Goal: Task Accomplishment & Management: Use online tool/utility

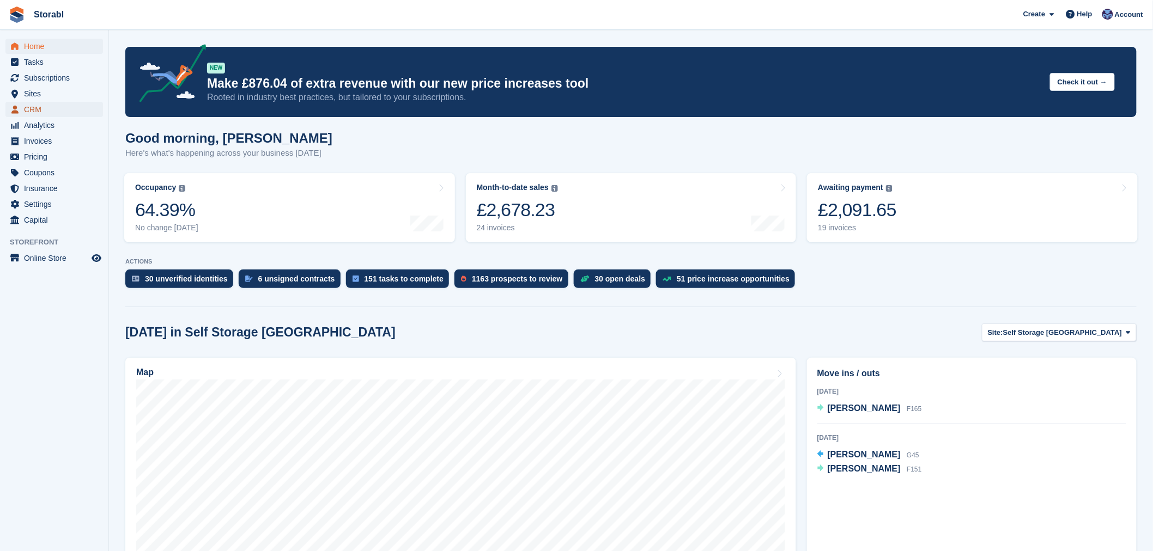
drag, startPoint x: 53, startPoint y: 104, endPoint x: 71, endPoint y: 111, distance: 19.1
click at [71, 111] on span "CRM" at bounding box center [56, 109] width 65 height 15
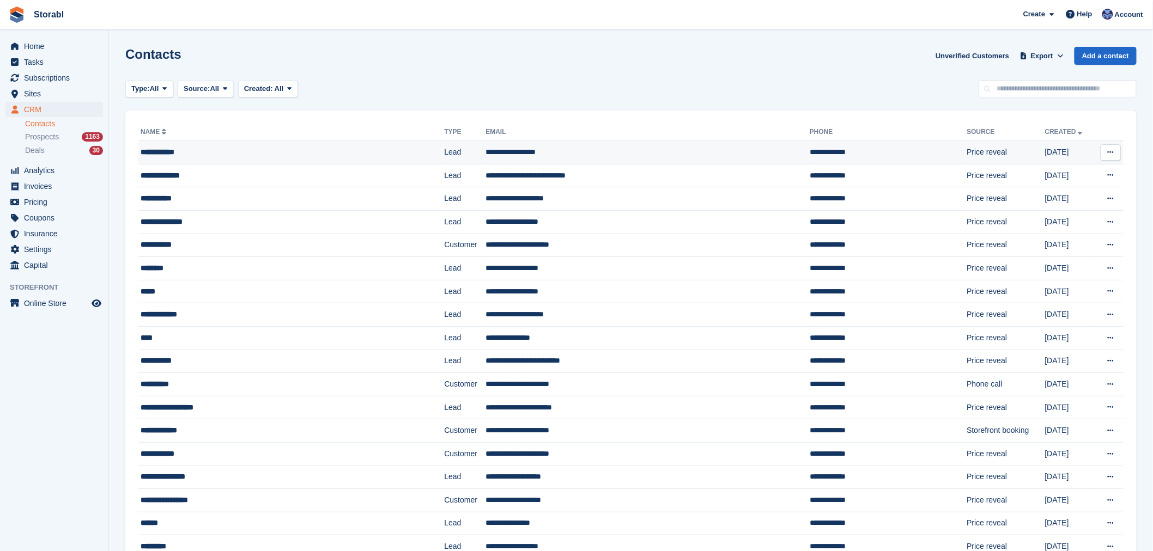
click at [249, 161] on td "**********" at bounding box center [291, 152] width 306 height 23
click at [244, 174] on div "**********" at bounding box center [262, 175] width 242 height 11
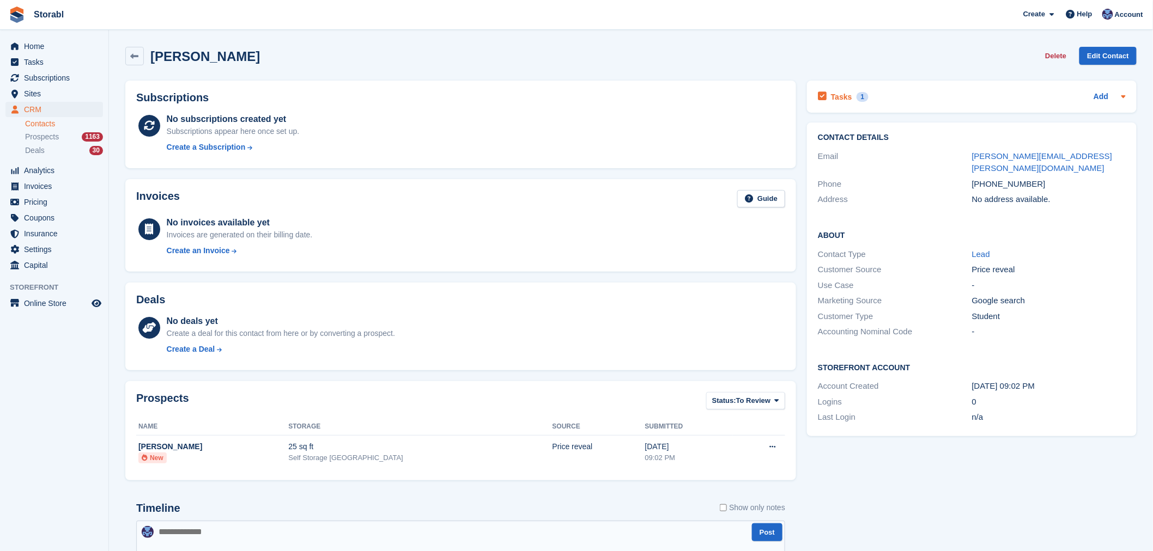
click at [905, 94] on div "Tasks 1 Add" at bounding box center [972, 96] width 308 height 15
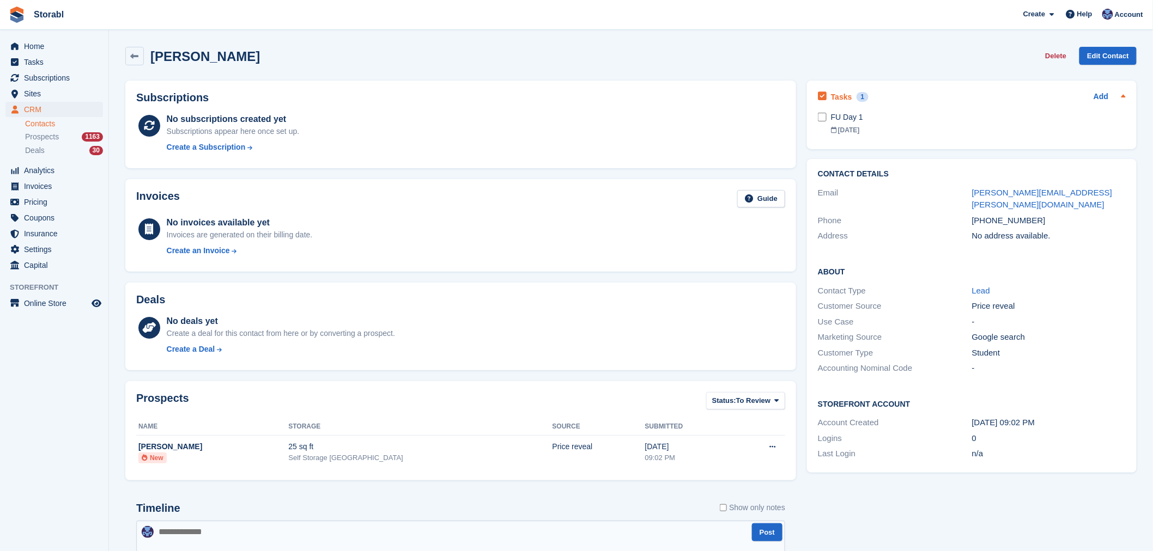
click at [903, 94] on div "Tasks 1 Add" at bounding box center [972, 96] width 308 height 15
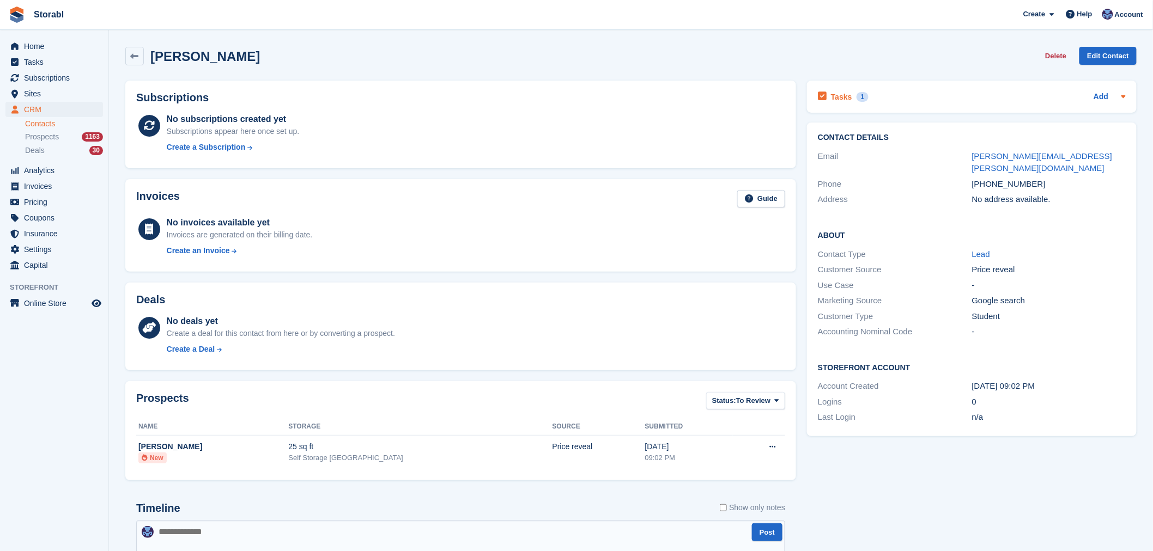
click at [901, 90] on div "Tasks 1 Add" at bounding box center [972, 96] width 308 height 15
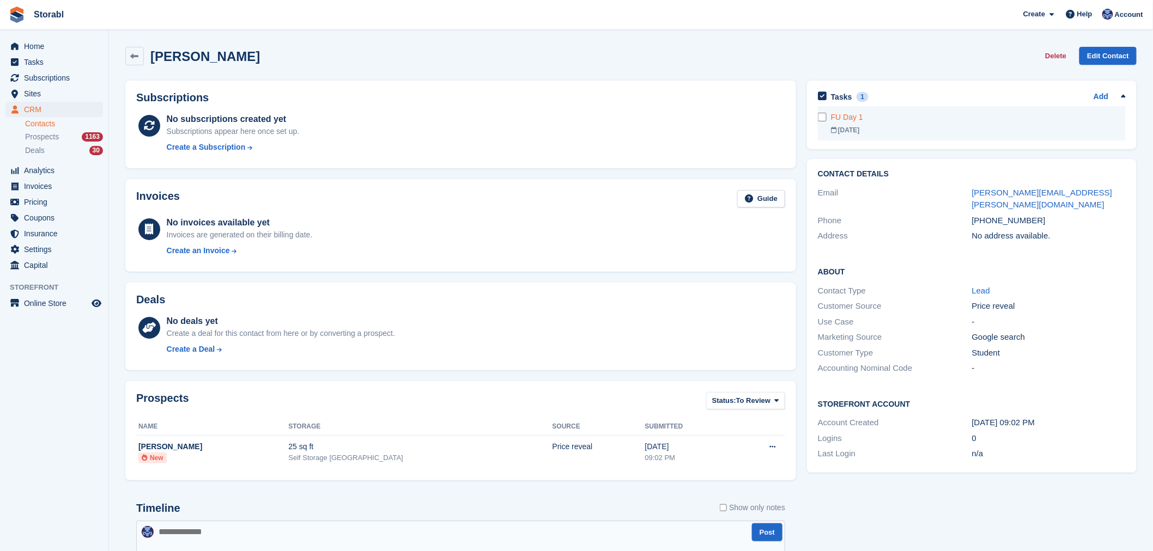
click at [891, 116] on div "FU Day 1" at bounding box center [978, 117] width 295 height 11
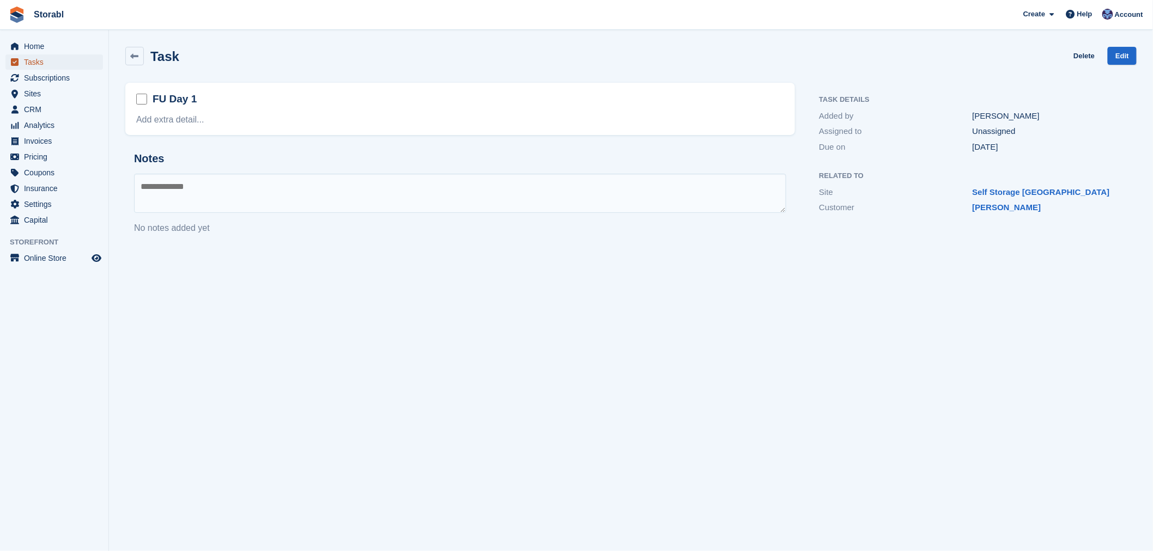
click at [26, 66] on span "Tasks" at bounding box center [56, 61] width 65 height 15
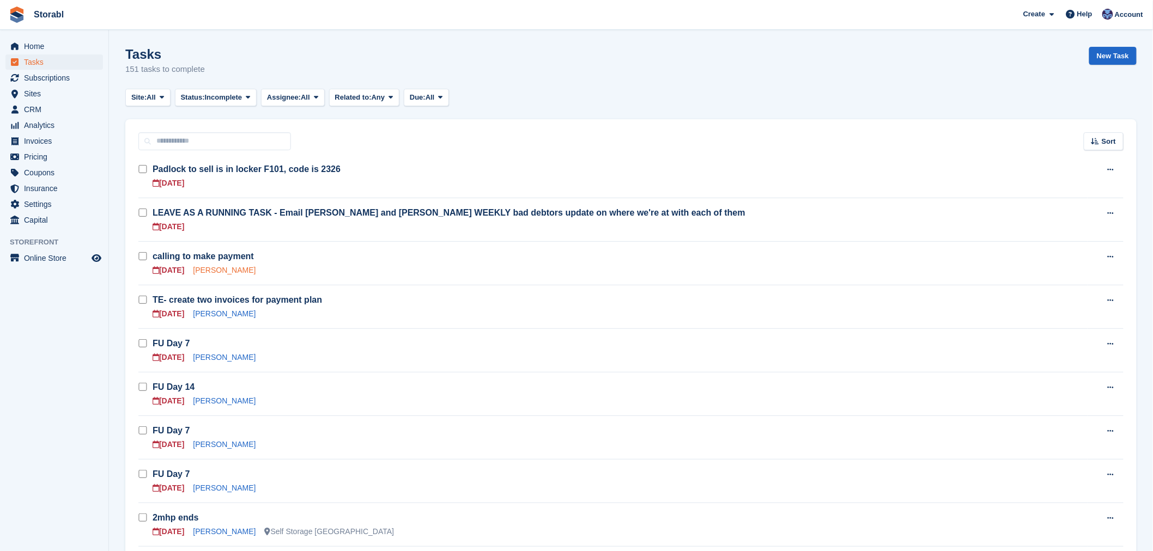
click at [220, 269] on link "[PERSON_NAME]" at bounding box center [224, 270] width 63 height 9
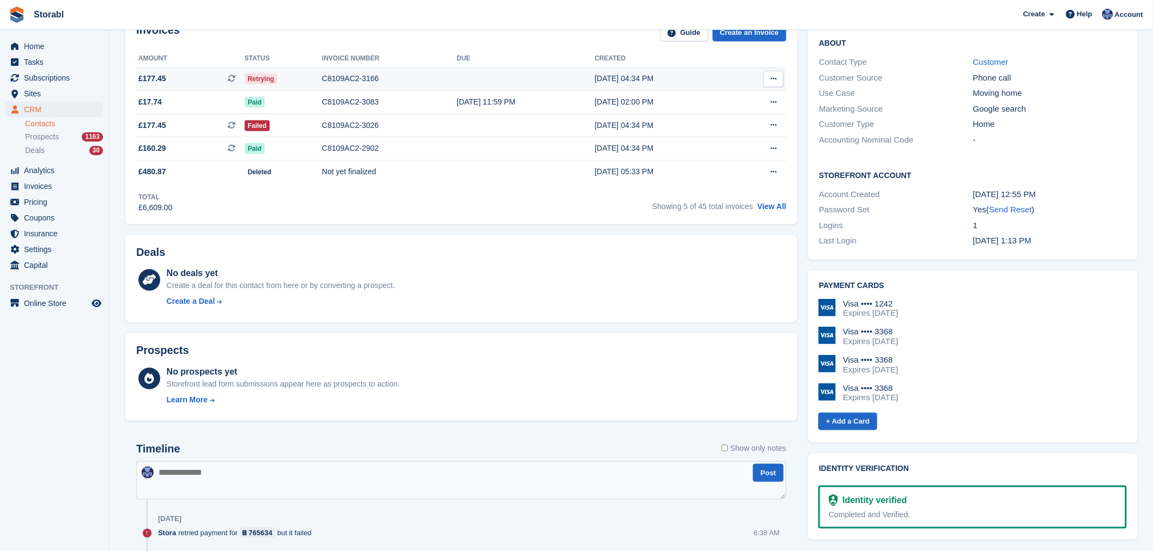
scroll to position [121, 0]
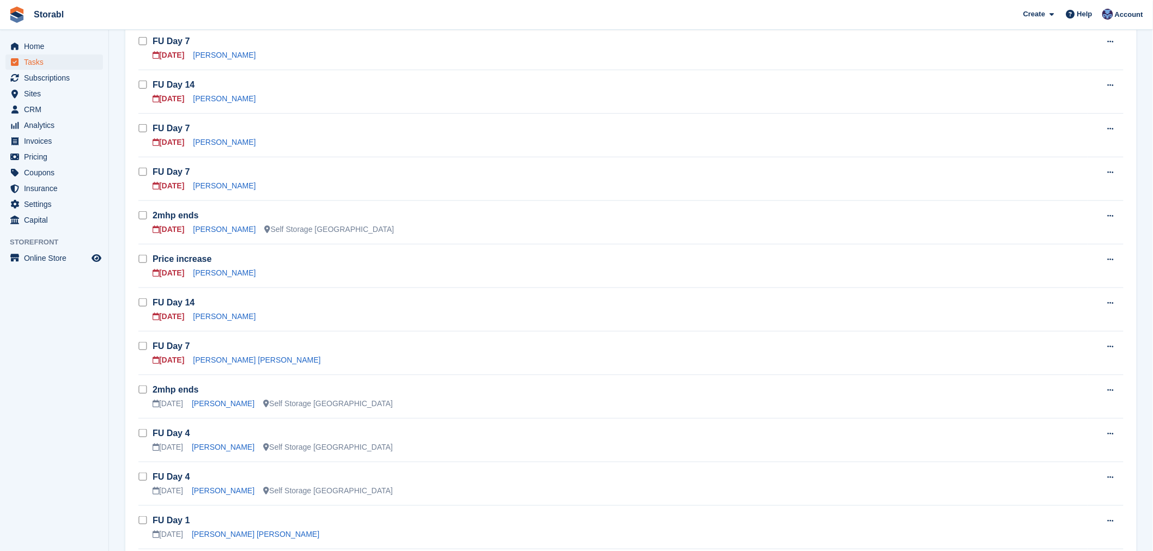
scroll to position [242, 0]
